Goal: Communication & Community: Answer question/provide support

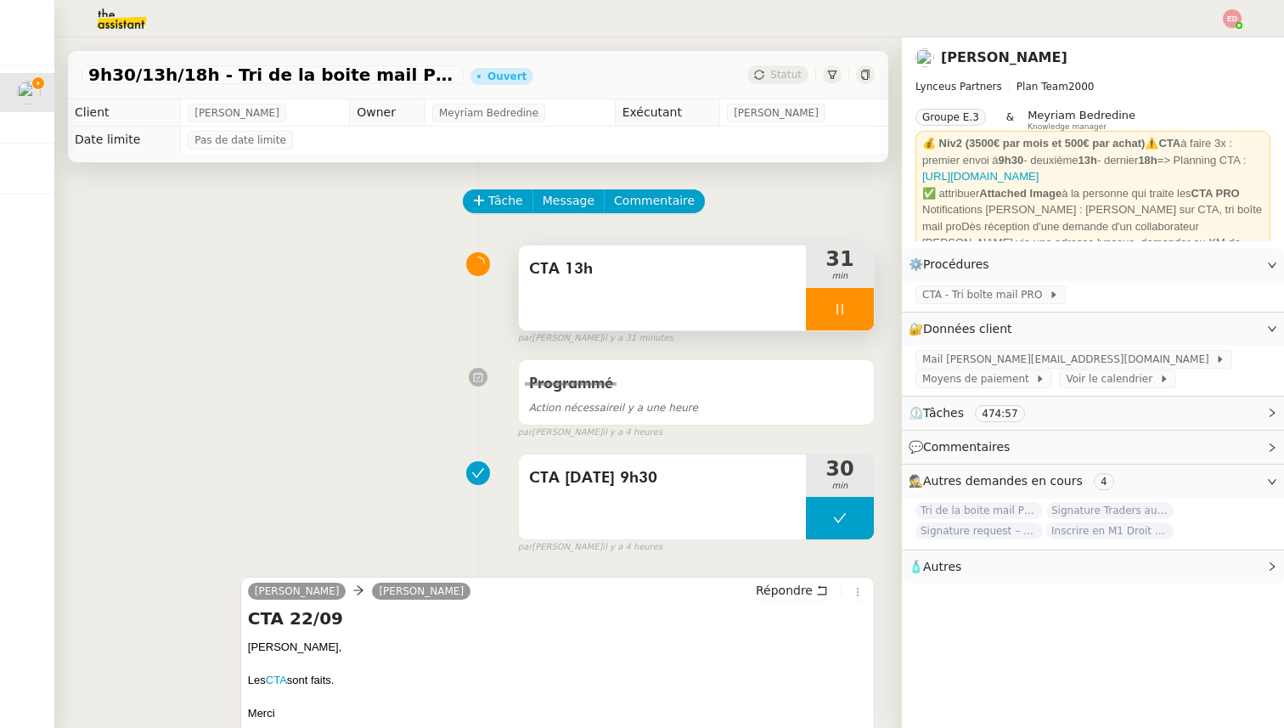
click at [860, 313] on div at bounding box center [840, 309] width 68 height 42
click at [860, 313] on icon at bounding box center [857, 309] width 14 height 14
click at [817, 309] on button at bounding box center [840, 309] width 68 height 42
click at [817, 309] on icon at bounding box center [823, 309] width 14 height 14
click at [865, 305] on div at bounding box center [840, 309] width 68 height 42
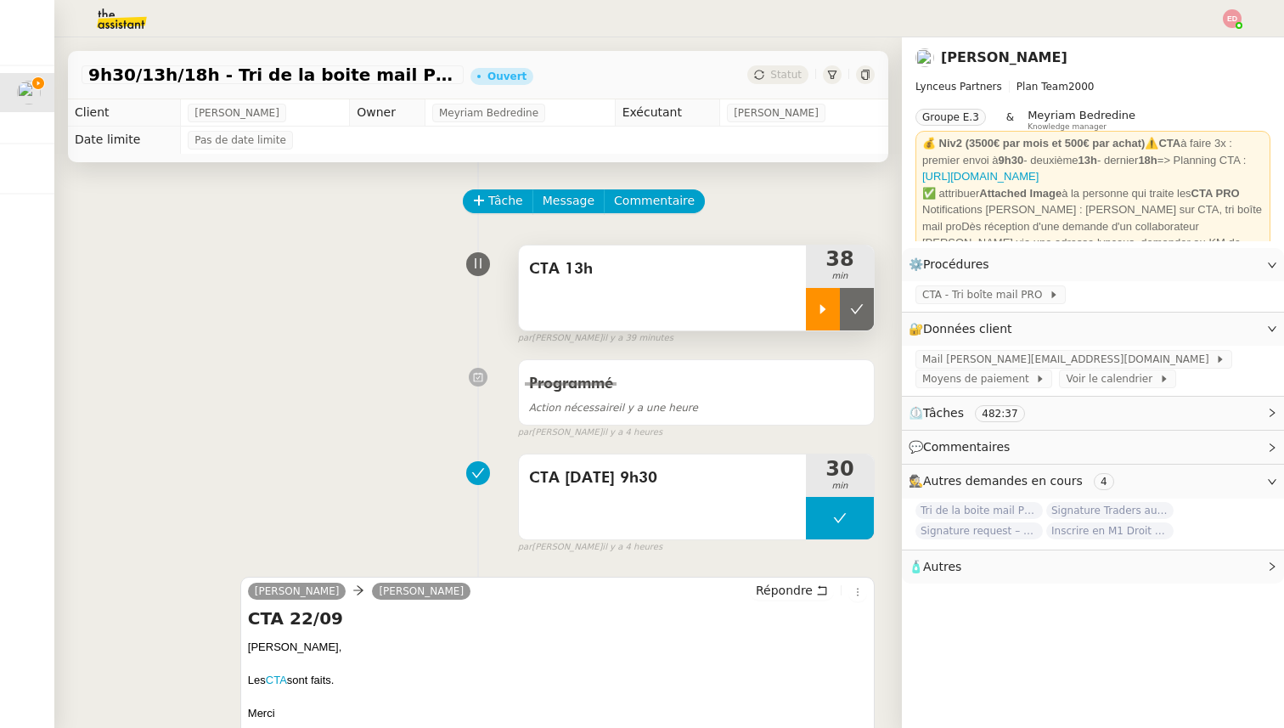
click at [865, 305] on button at bounding box center [857, 309] width 34 height 42
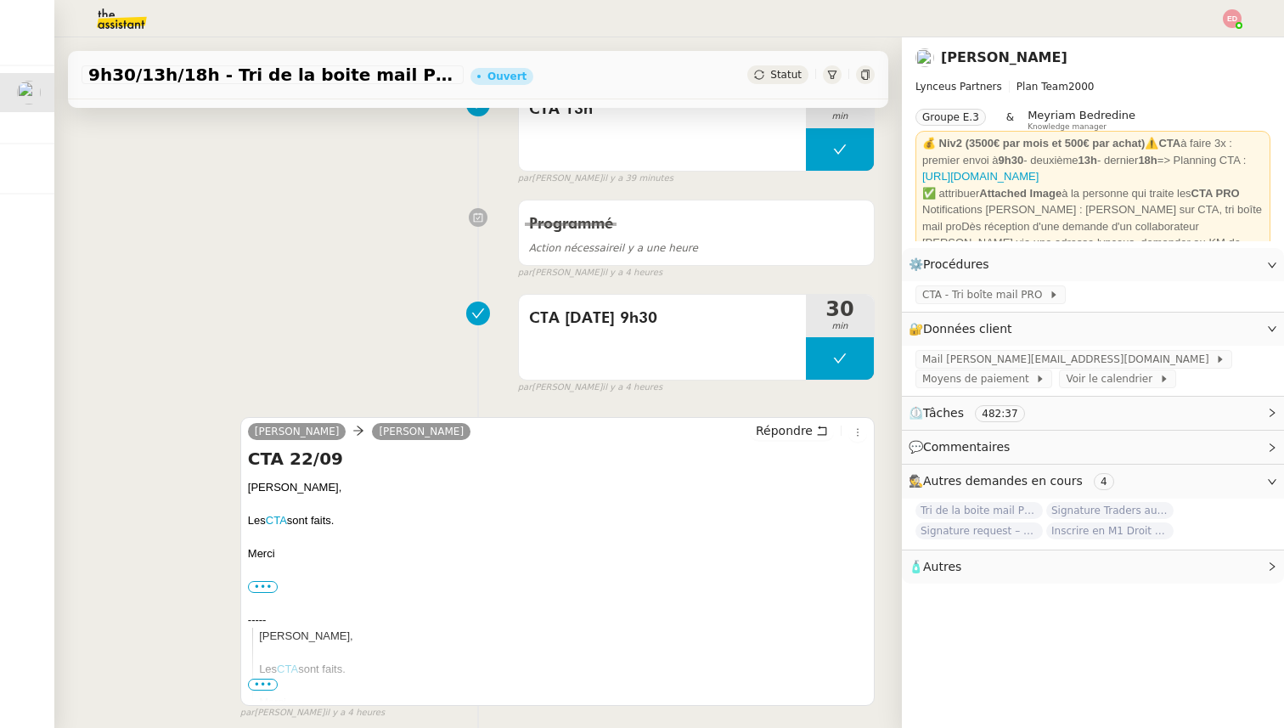
scroll to position [231, 0]
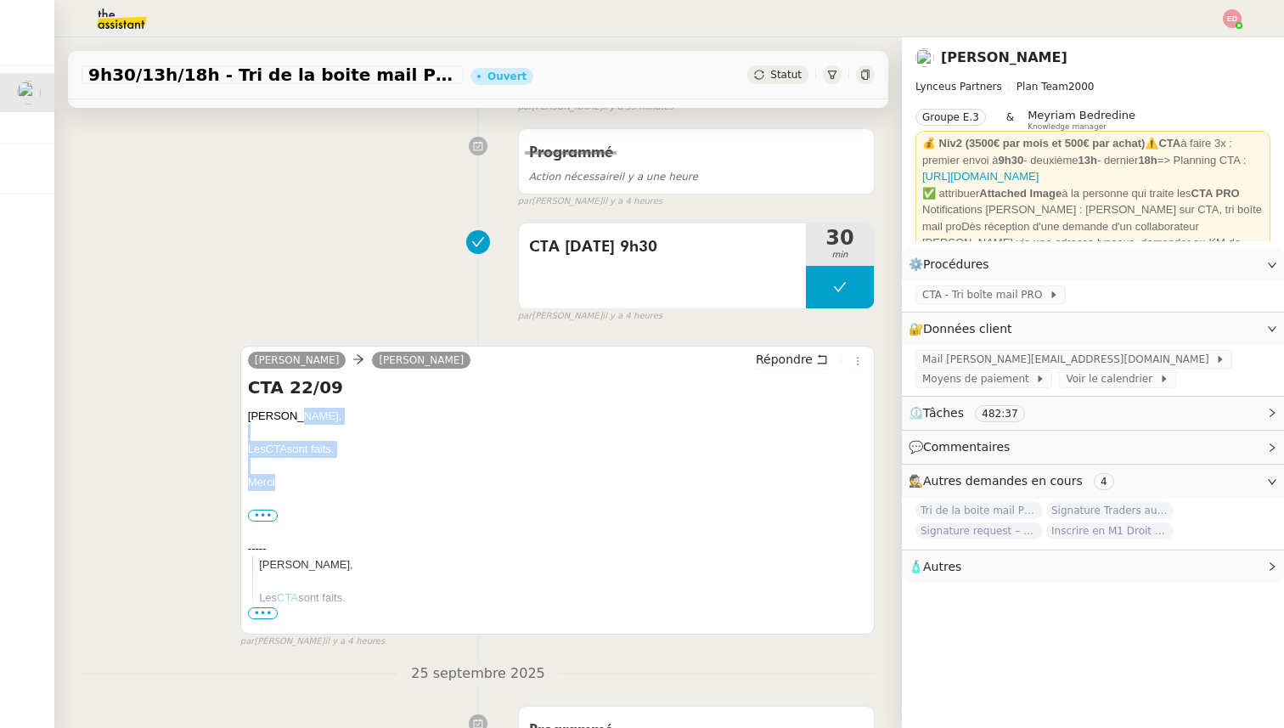
drag, startPoint x: 279, startPoint y: 482, endPoint x: 290, endPoint y: 417, distance: 66.3
copy div "[PERSON_NAME] CTA sont faits. [GEOGRAPHIC_DATA]"
click at [767, 358] on span "Répondre" at bounding box center [784, 359] width 57 height 17
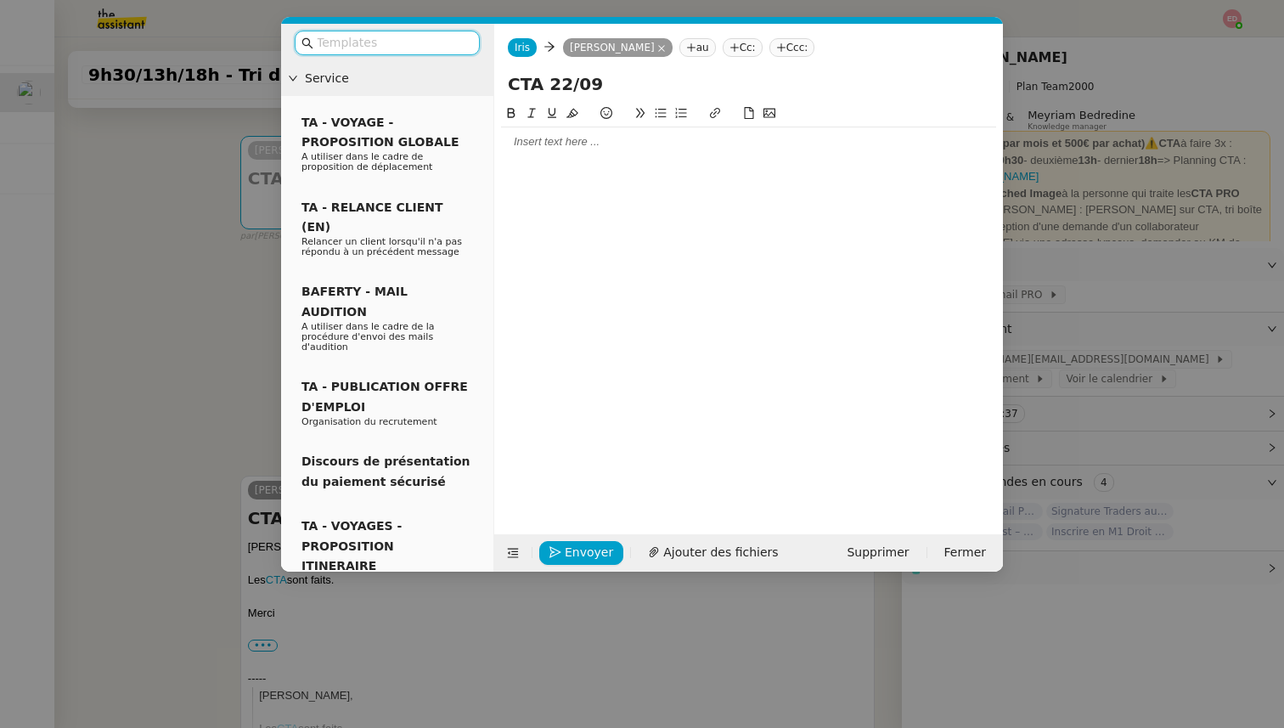
click at [543, 140] on div at bounding box center [748, 141] width 495 height 15
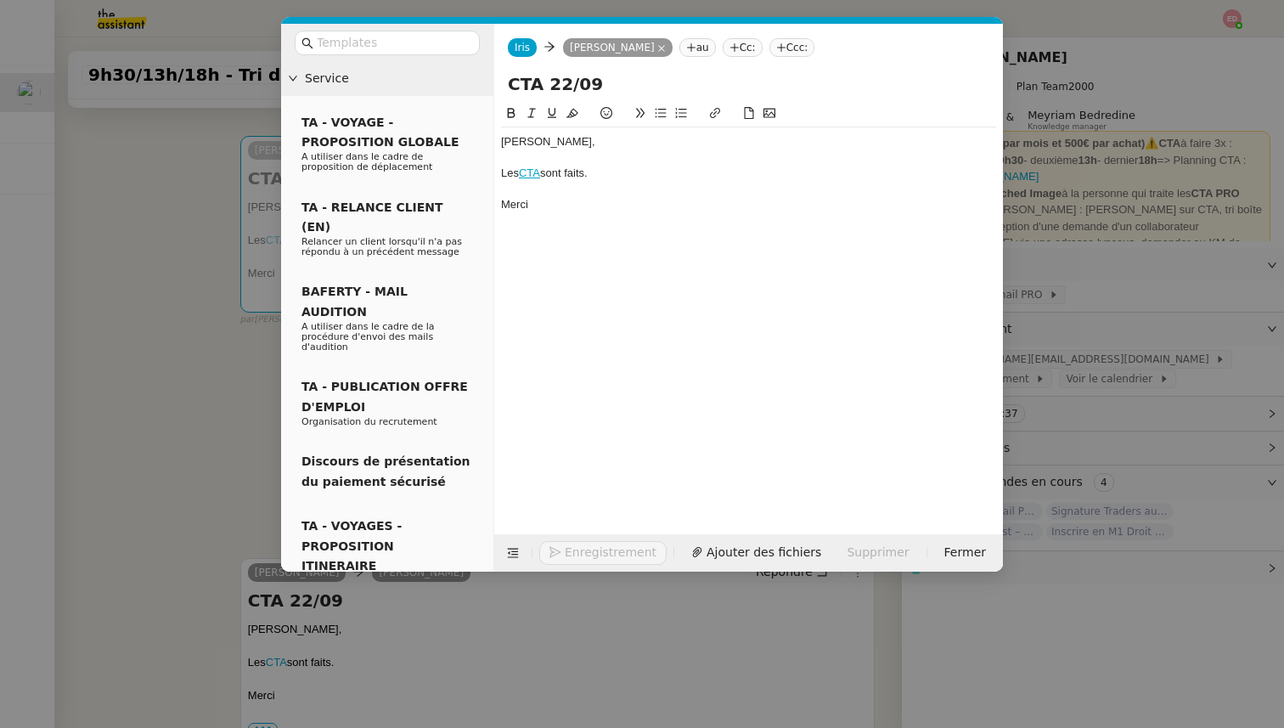
click at [565, 148] on div "[PERSON_NAME]," at bounding box center [748, 141] width 495 height 15
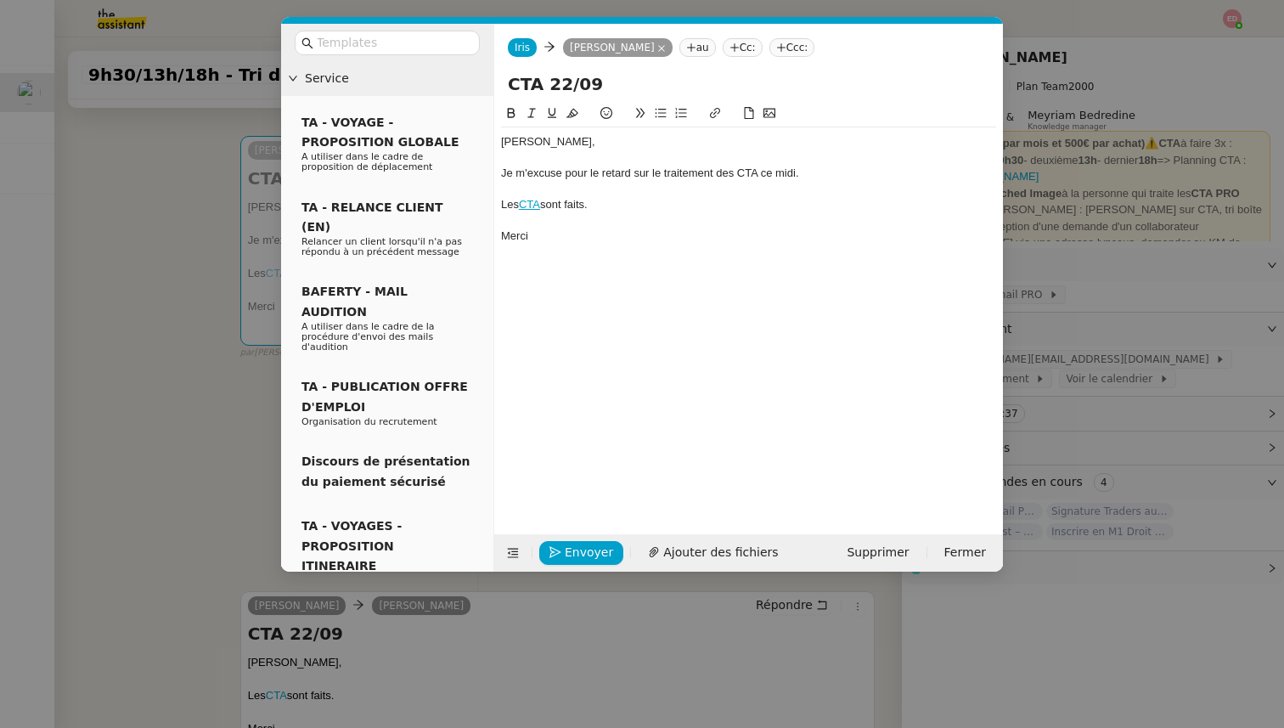
click at [538, 171] on div "Je m'excuse pour le retard sur le traitement des CTA ce midi." at bounding box center [748, 173] width 495 height 15
click at [0, 0] on lt-strong "Veuillez" at bounding box center [0, 0] width 0 height 0
click at [574, 555] on span "Envoyer" at bounding box center [589, 553] width 48 height 20
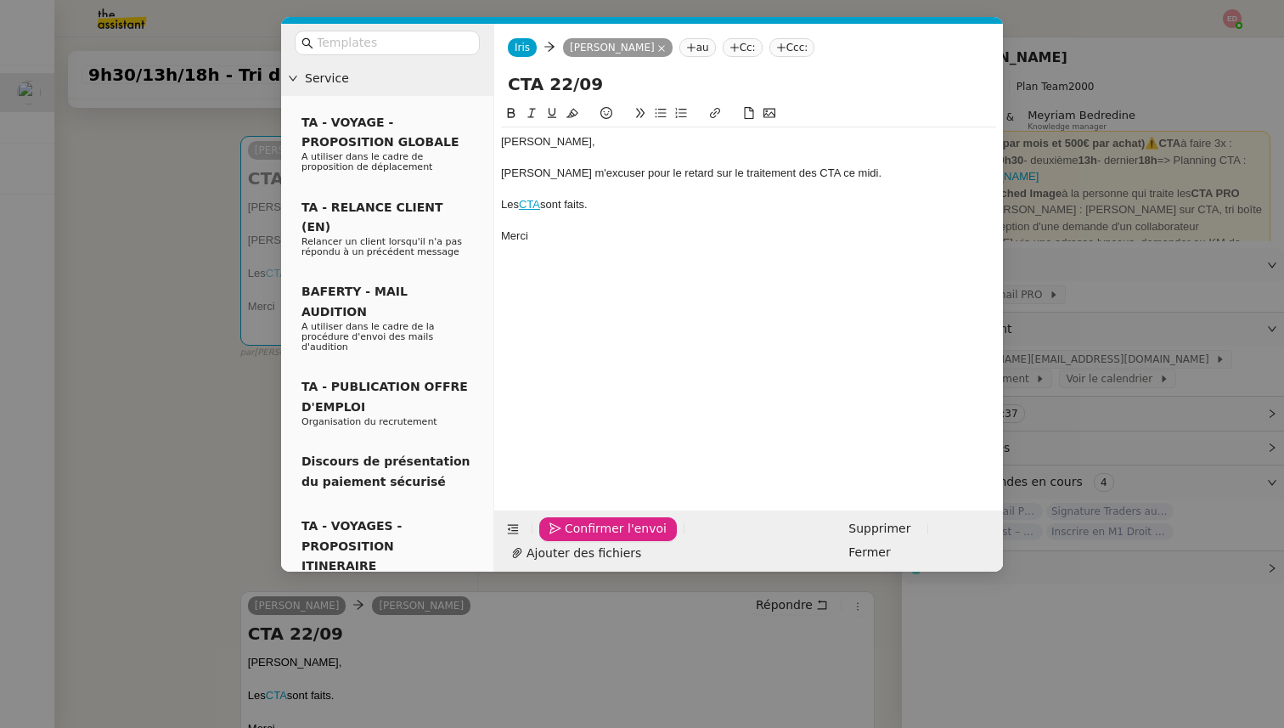
click at [574, 538] on span "Confirmer l'envoi" at bounding box center [616, 529] width 102 height 20
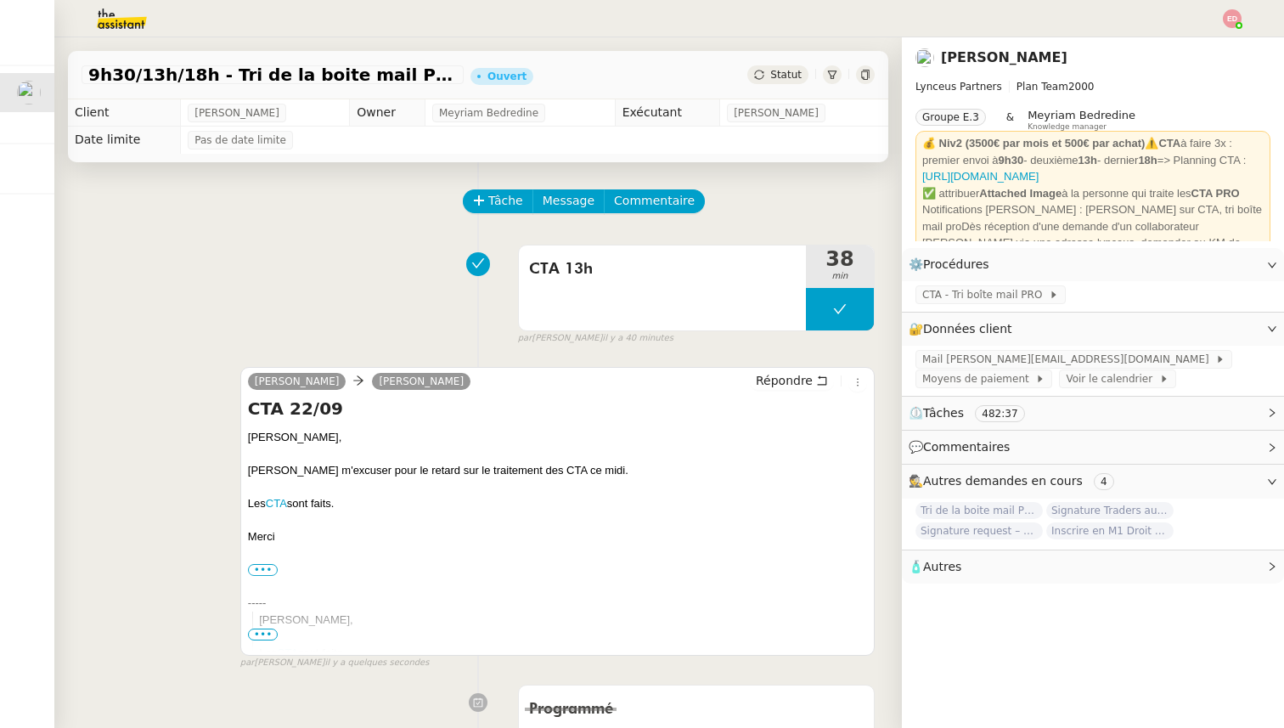
click at [785, 73] on span "Statut" at bounding box center [785, 75] width 31 height 12
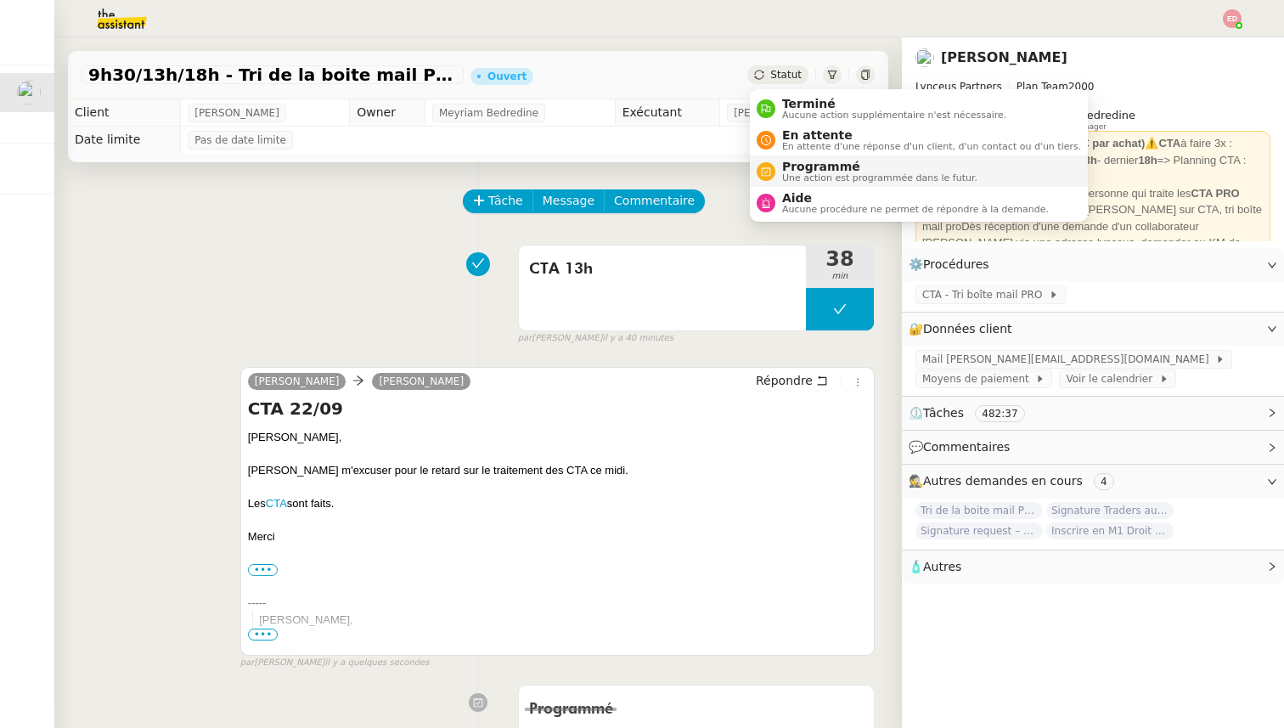
click at [814, 173] on span "Une action est programmée dans le futur." at bounding box center [879, 177] width 195 height 9
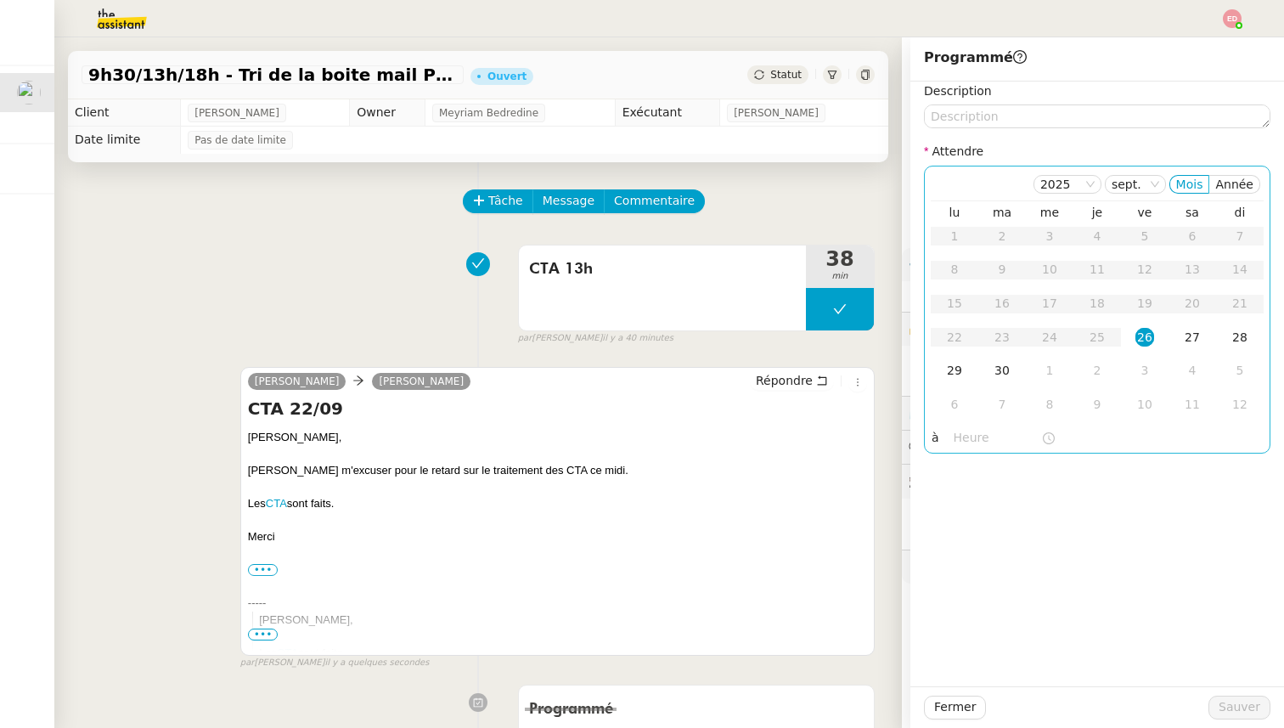
click at [1146, 338] on div "26" at bounding box center [1144, 337] width 19 height 19
click at [970, 435] on input "text" at bounding box center [997, 438] width 87 height 20
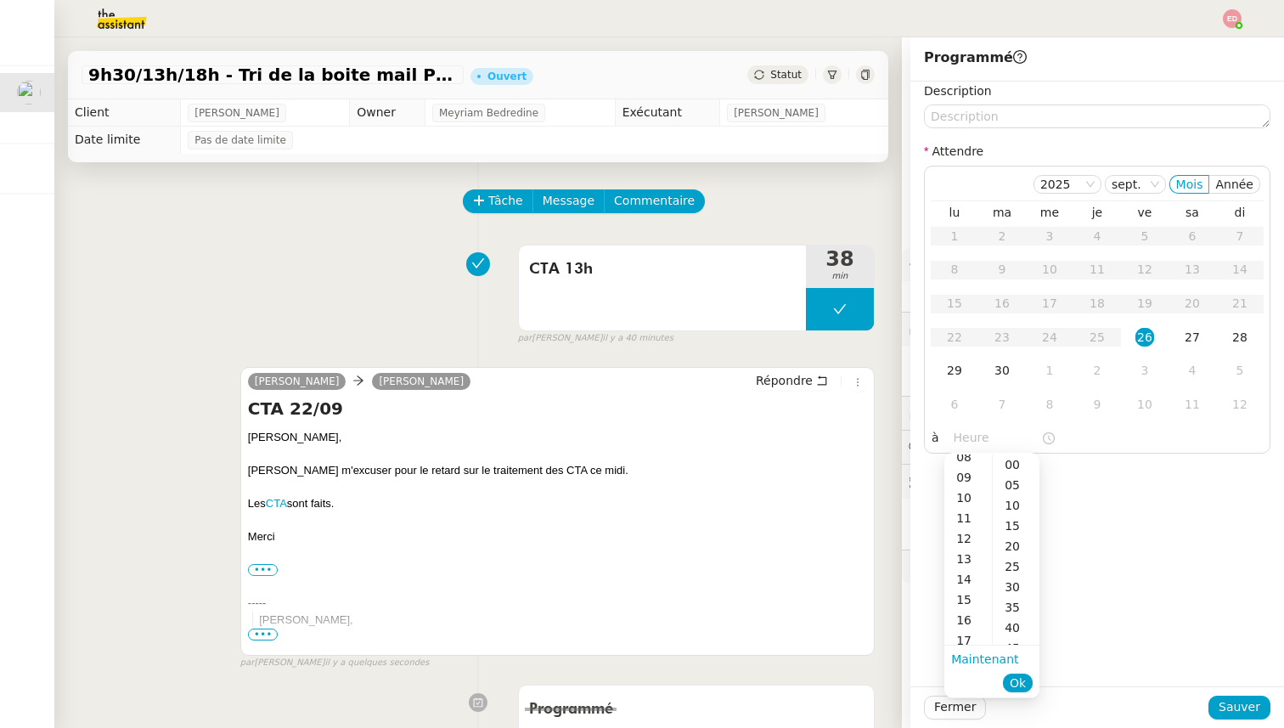
scroll to position [193, 0]
click at [966, 615] on div "17" at bounding box center [968, 618] width 48 height 20
click at [1016, 527] on div "15" at bounding box center [1016, 525] width 47 height 20
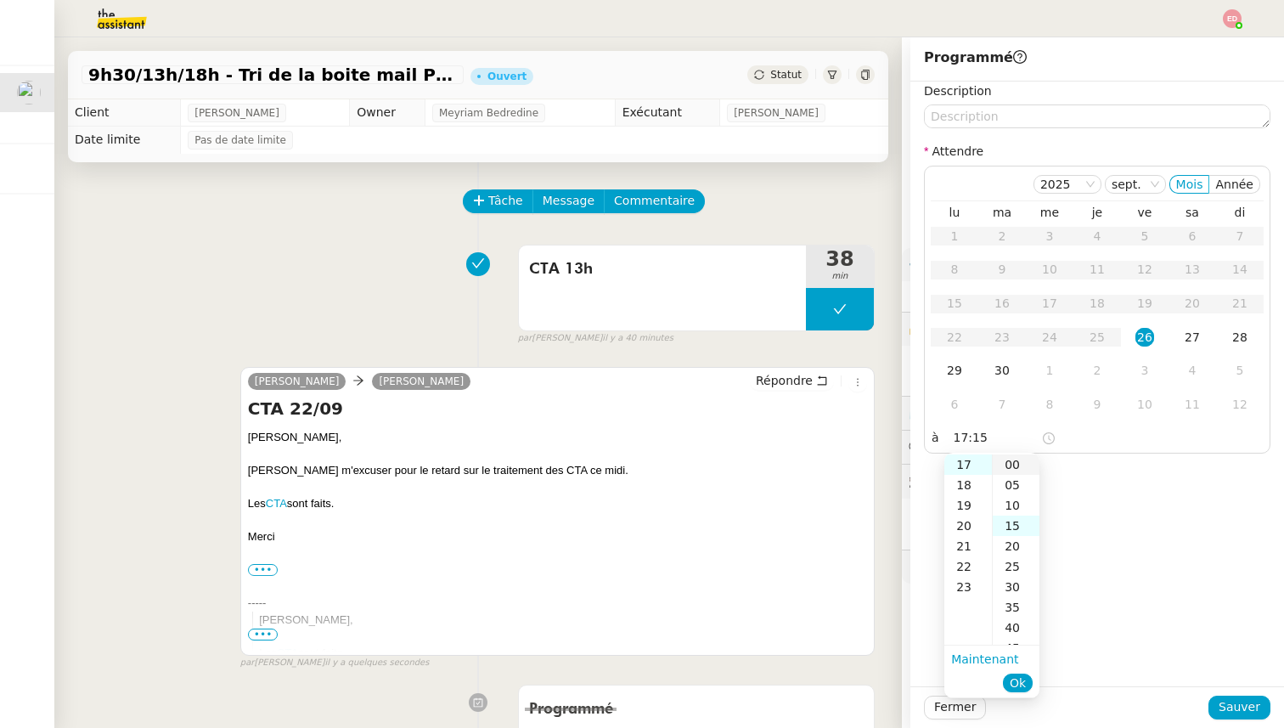
click at [1019, 466] on div "00" at bounding box center [1016, 464] width 47 height 20
type input "17:00"
click at [1022, 675] on span "Ok" at bounding box center [1018, 682] width 16 height 17
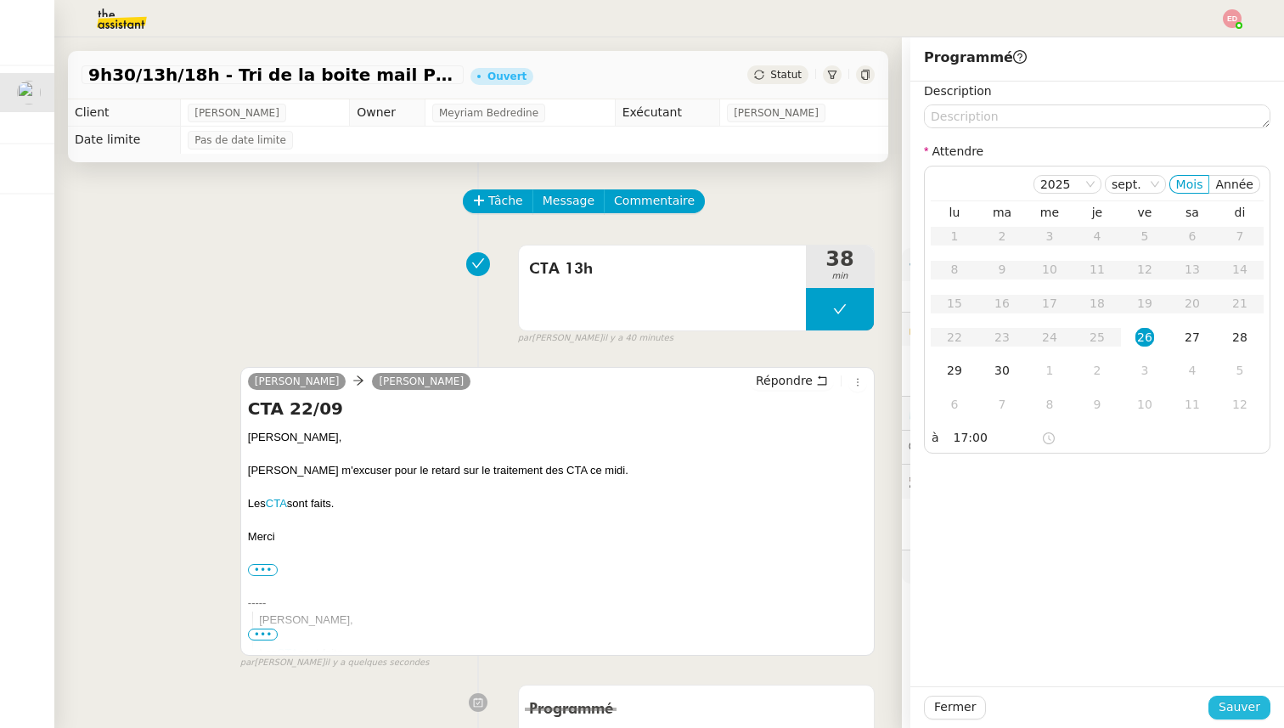
click at [1225, 699] on span "Sauver" at bounding box center [1240, 707] width 42 height 20
